Goal: Information Seeking & Learning: Understand process/instructions

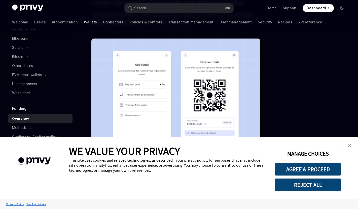
scroll to position [72, 0]
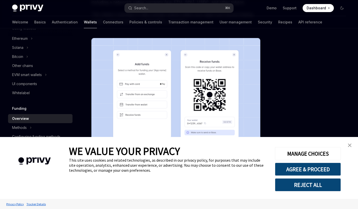
click at [346, 145] on link "close banner" at bounding box center [349, 145] width 10 height 10
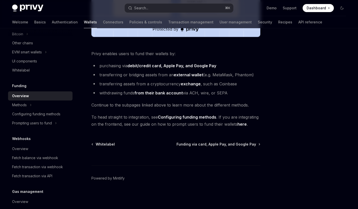
scroll to position [152, 0]
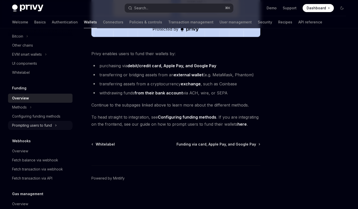
click at [54, 122] on button "Prompting users to fund" at bounding box center [40, 125] width 64 height 9
type textarea "*"
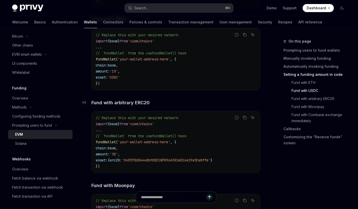
scroll to position [827, 0]
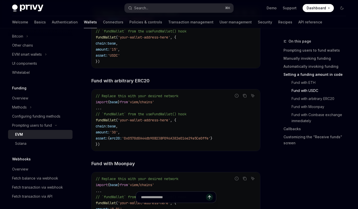
click at [249, 1] on div "Privy Docs home page Search... ⌘ K Demo Support Dashboard Dashboard Search..." at bounding box center [178, 8] width 333 height 16
